Goal: Task Accomplishment & Management: Manage account settings

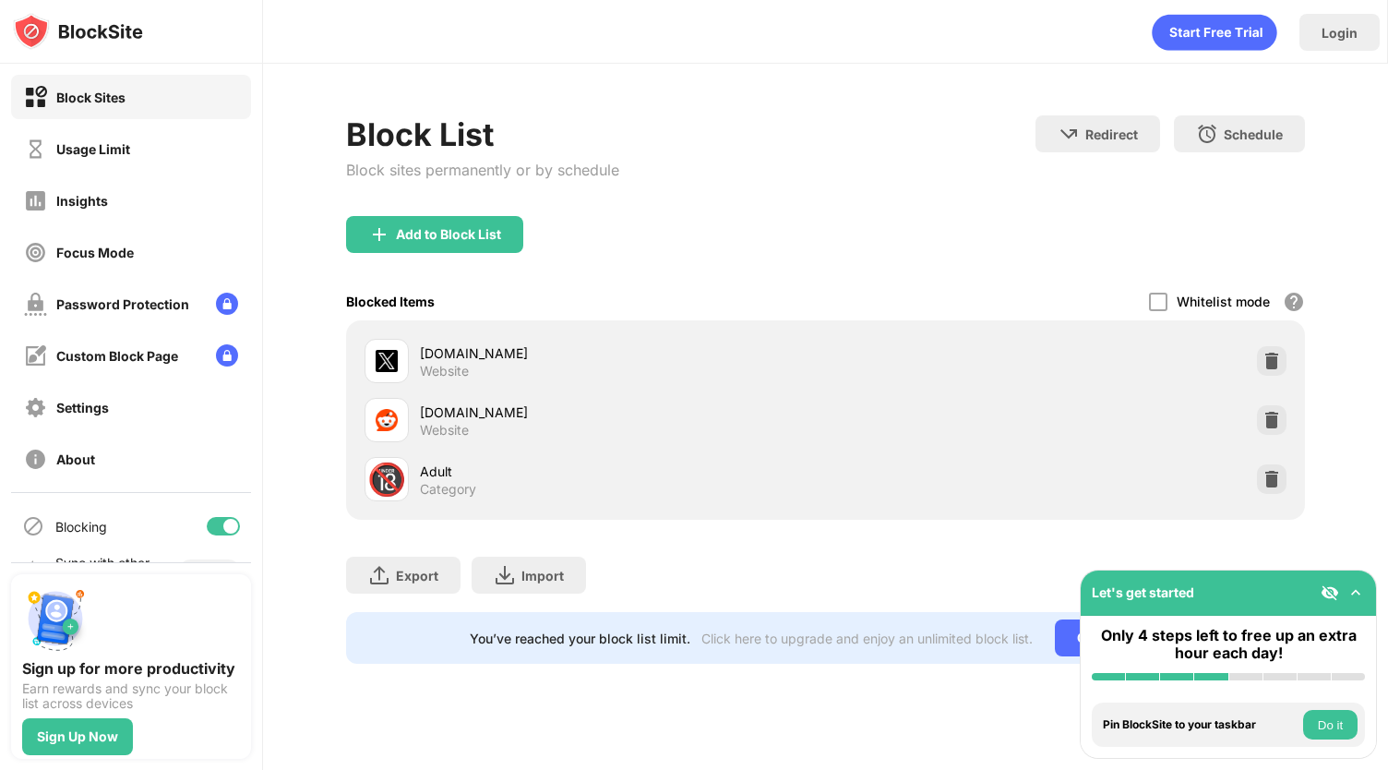
click at [223, 531] on div at bounding box center [230, 526] width 15 height 15
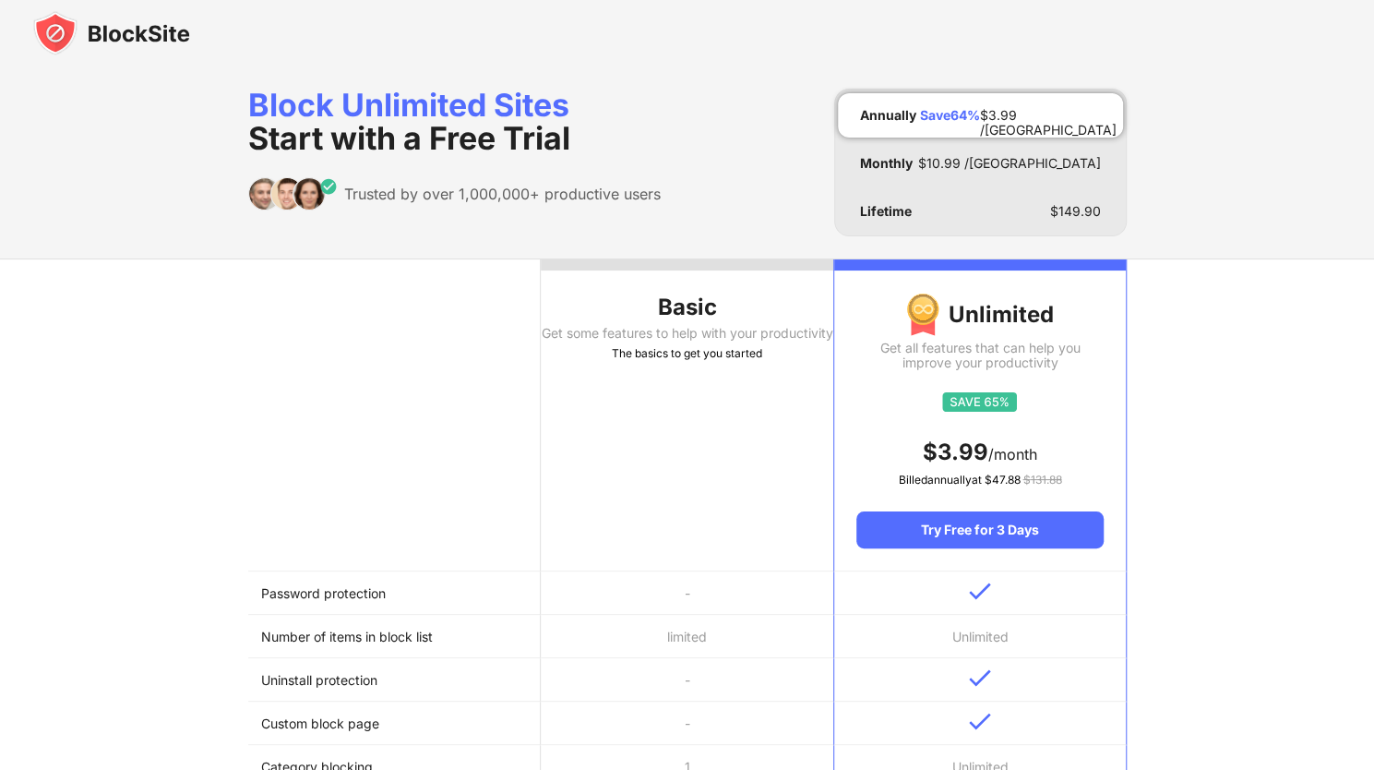
click at [102, 36] on img at bounding box center [111, 33] width 157 height 44
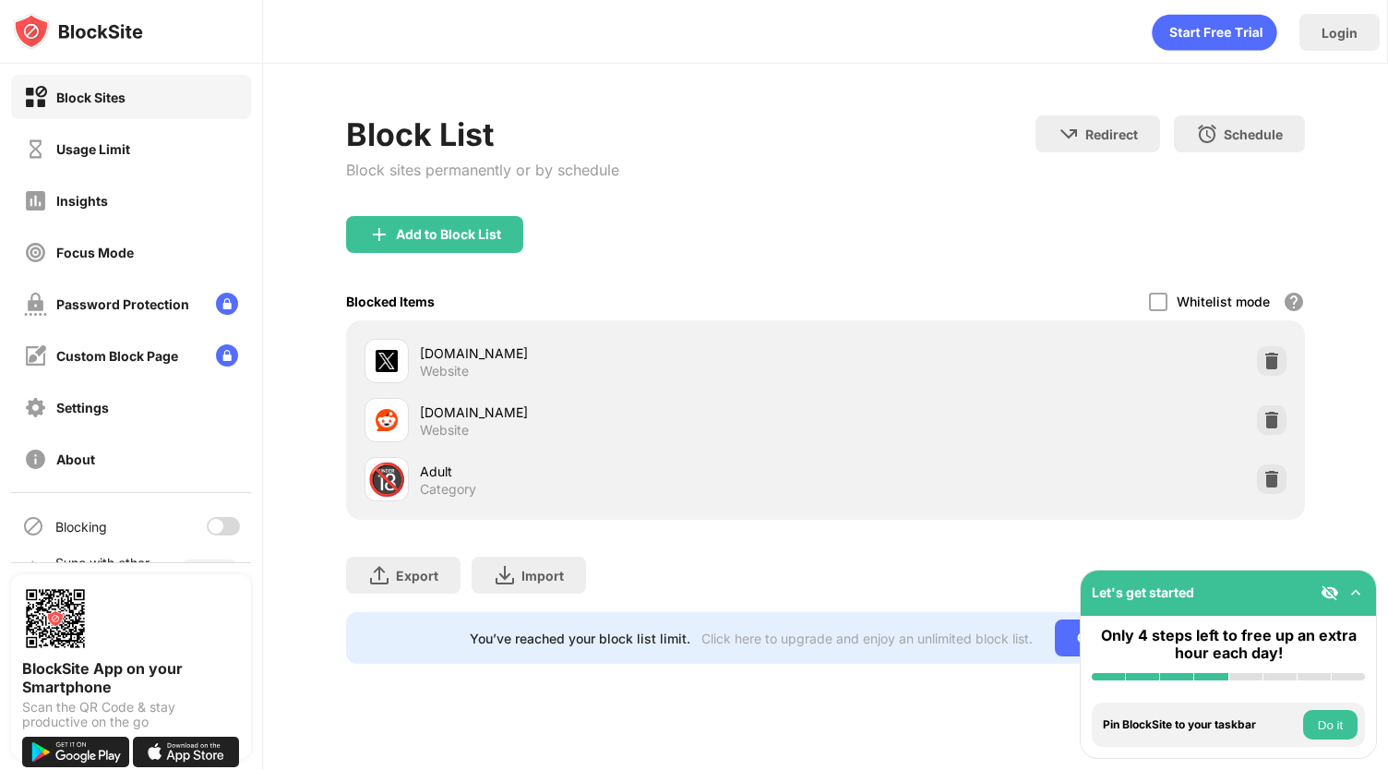
click at [211, 513] on div "Blocking" at bounding box center [131, 526] width 240 height 44
click at [209, 523] on div at bounding box center [216, 526] width 15 height 15
